Goal: Transaction & Acquisition: Purchase product/service

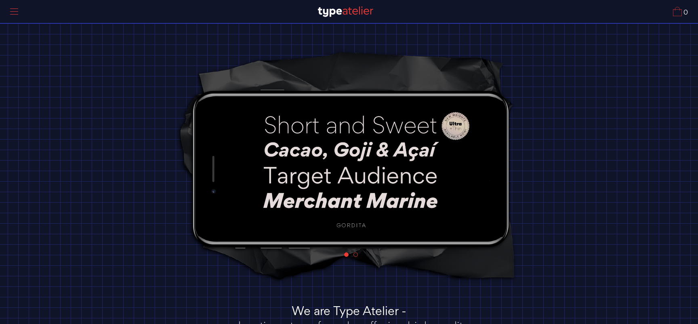
click at [17, 10] on div at bounding box center [14, 11] width 20 height 19
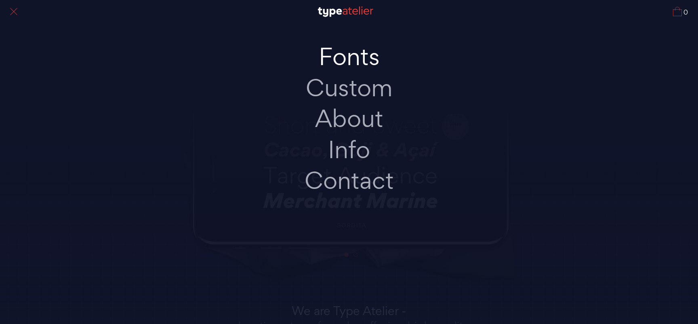
click at [335, 63] on link "Fonts" at bounding box center [349, 56] width 170 height 31
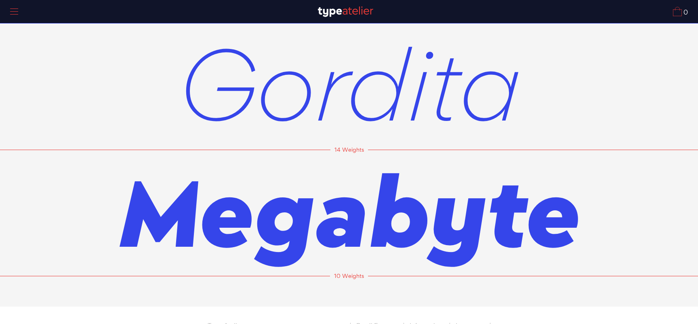
click at [310, 109] on span "Gordita" at bounding box center [349, 83] width 343 height 126
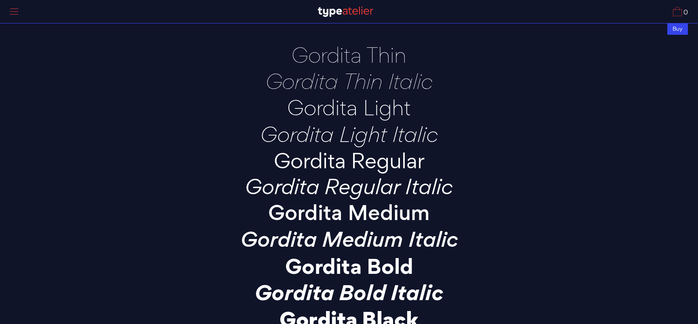
scroll to position [1, 0]
